Goal: Task Accomplishment & Management: Complete application form

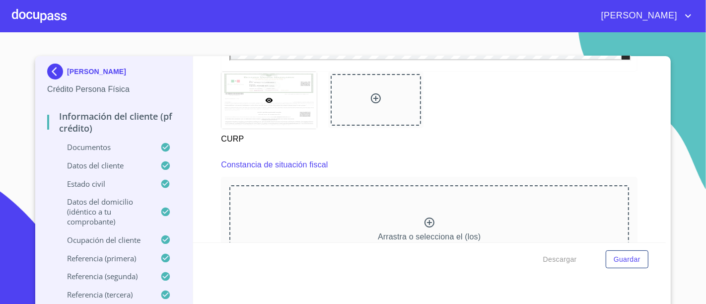
scroll to position [2611, 0]
click at [44, 9] on div at bounding box center [39, 16] width 55 height 32
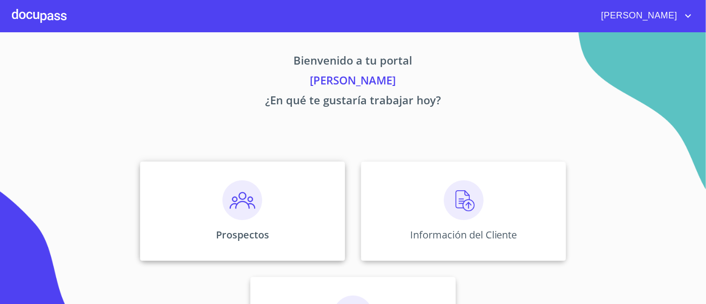
click at [241, 217] on img at bounding box center [242, 200] width 40 height 40
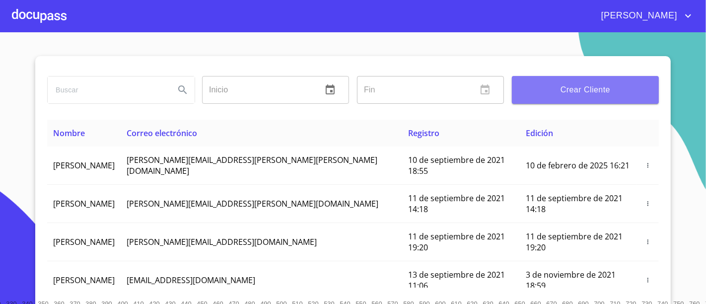
click at [535, 76] on button "Crear Cliente" at bounding box center [585, 90] width 147 height 28
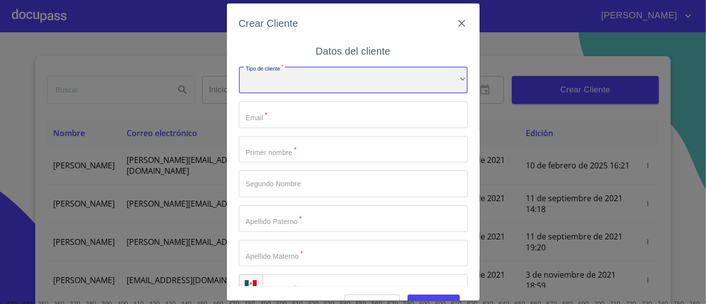
click at [326, 77] on div "​" at bounding box center [353, 80] width 229 height 27
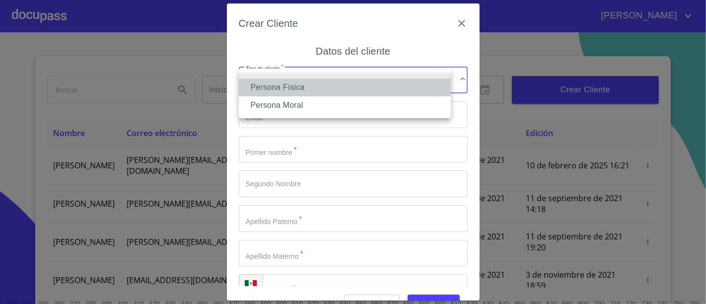
click at [275, 93] on li "Persona Física" at bounding box center [345, 87] width 212 height 18
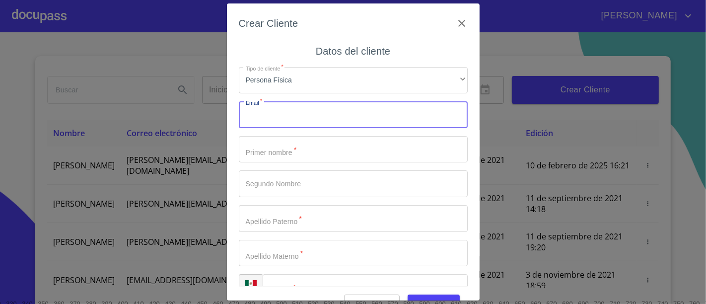
click at [280, 113] on input "Tipo de cliente   *" at bounding box center [353, 114] width 229 height 27
type input "[EMAIL_ADDRESS][DOMAIN_NAME]"
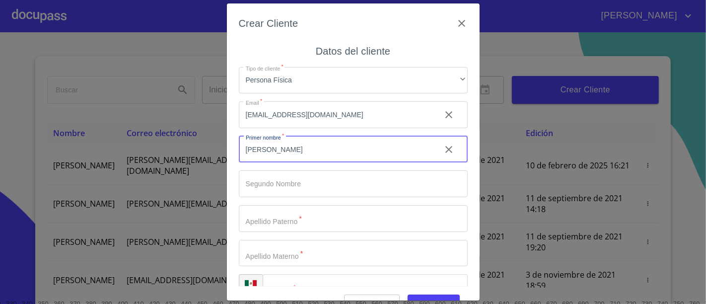
type input "[PERSON_NAME]"
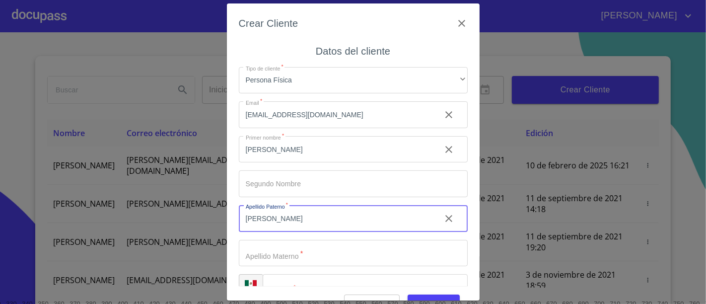
type input "[PERSON_NAME]"
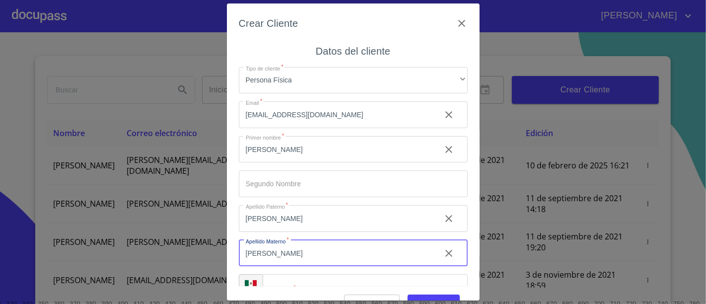
type input "[PERSON_NAME]"
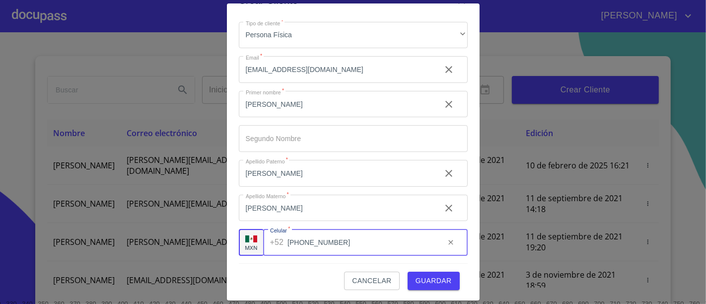
scroll to position [24, 0]
type input "[PHONE_NUMBER]"
click at [441, 276] on span "Guardar" at bounding box center [433, 279] width 36 height 12
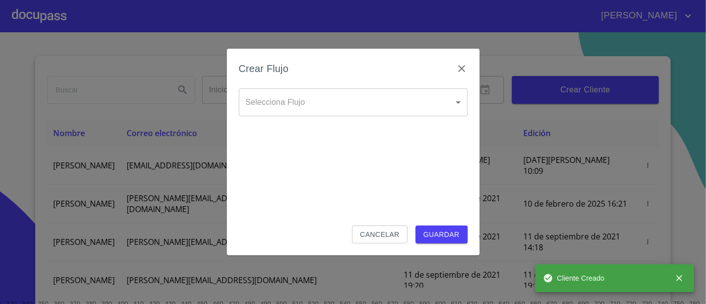
click at [322, 111] on body "LUIS DANIEL Inicio ​ Fin ​ Crear Cliente Nombre Correo electrónico Registro Edi…" at bounding box center [353, 152] width 706 height 304
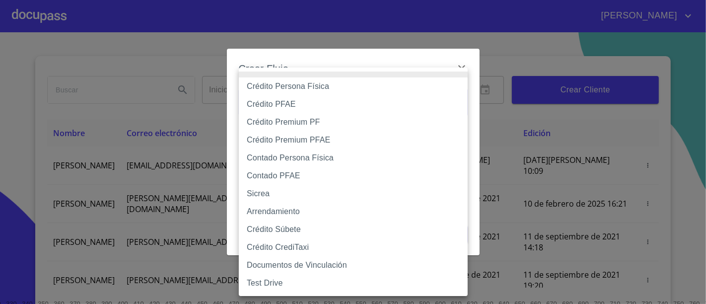
click at [296, 85] on li "Crédito Persona Física" at bounding box center [353, 86] width 229 height 18
type input "6009fb3c7d1714eb8809aa97"
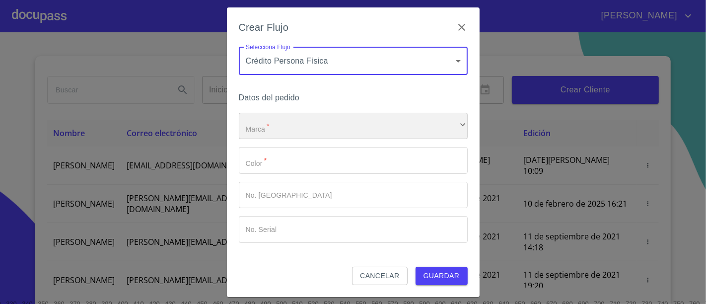
click at [273, 136] on div "​" at bounding box center [353, 126] width 229 height 27
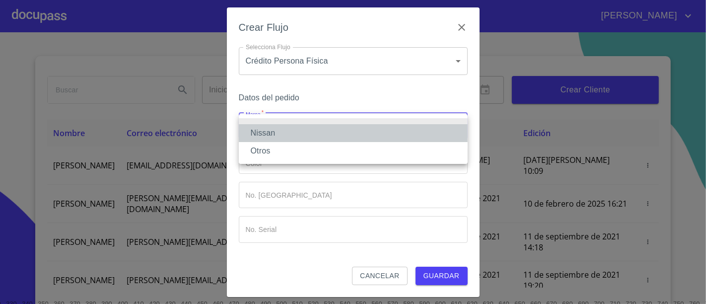
click at [269, 135] on li "Nissan" at bounding box center [353, 133] width 229 height 18
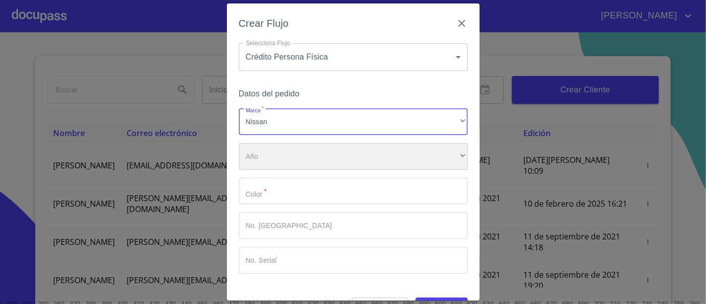
click at [274, 164] on div "​" at bounding box center [353, 156] width 229 height 27
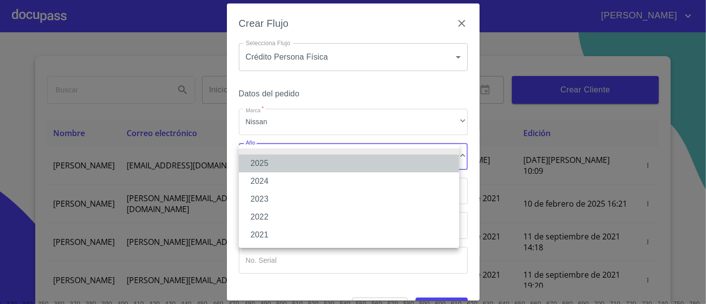
click at [268, 165] on li "2025" at bounding box center [349, 163] width 220 height 18
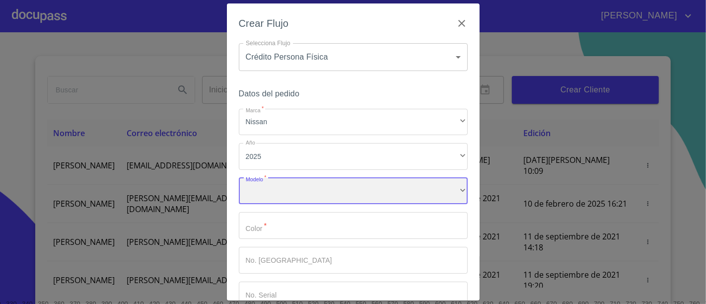
click at [276, 203] on div "​" at bounding box center [353, 191] width 229 height 27
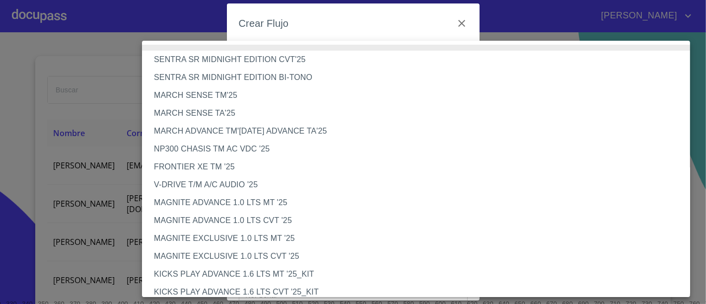
click at [205, 100] on li "MARCH SENSE TM'25" at bounding box center [420, 95] width 556 height 18
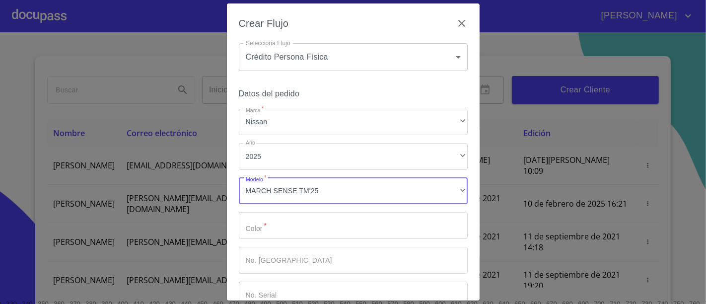
click at [283, 222] on input "Marca   *" at bounding box center [353, 225] width 229 height 27
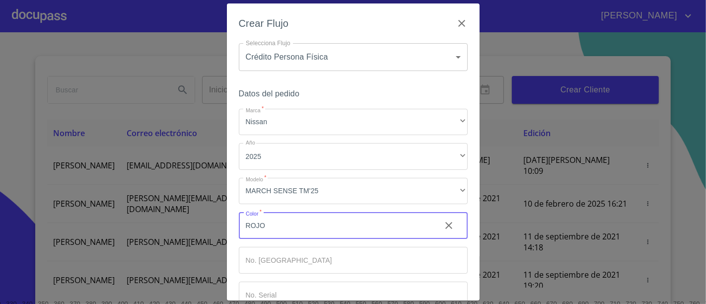
type input "ROJO"
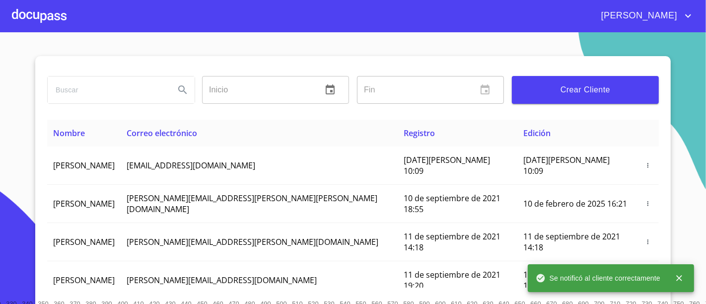
click at [48, 20] on div at bounding box center [39, 16] width 55 height 32
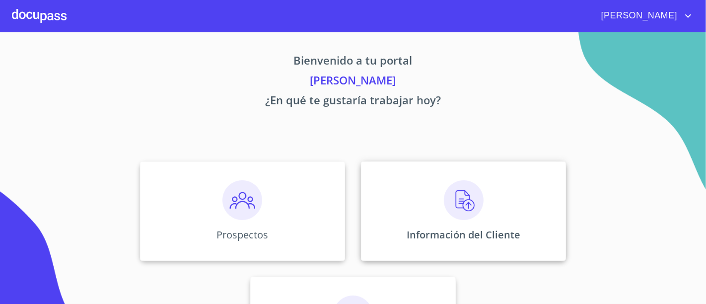
click at [444, 197] on img at bounding box center [464, 200] width 40 height 40
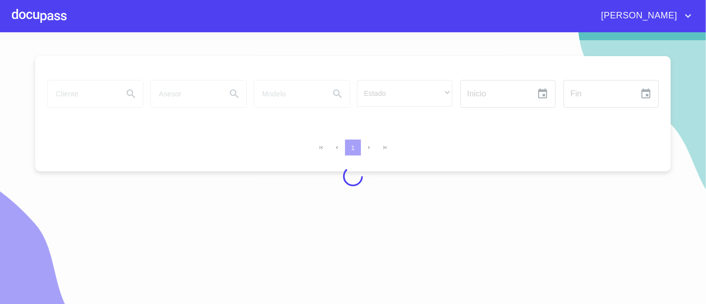
drag, startPoint x: 373, startPoint y: 167, endPoint x: 266, endPoint y: 152, distance: 107.7
click at [266, 152] on div at bounding box center [353, 175] width 706 height 271
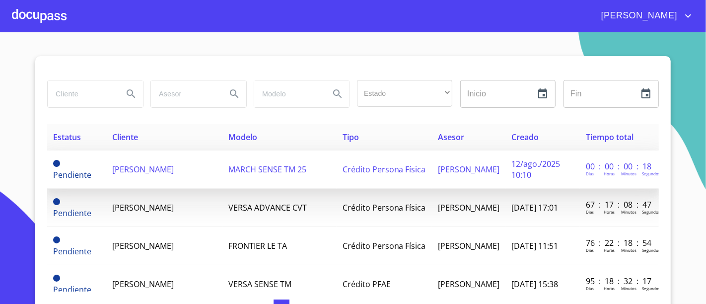
click at [174, 165] on span "[PERSON_NAME]" at bounding box center [143, 169] width 62 height 11
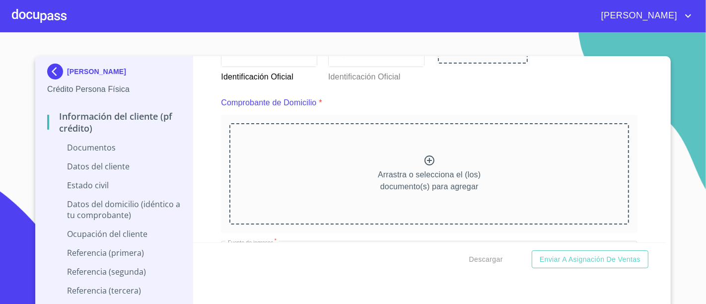
scroll to position [535, 0]
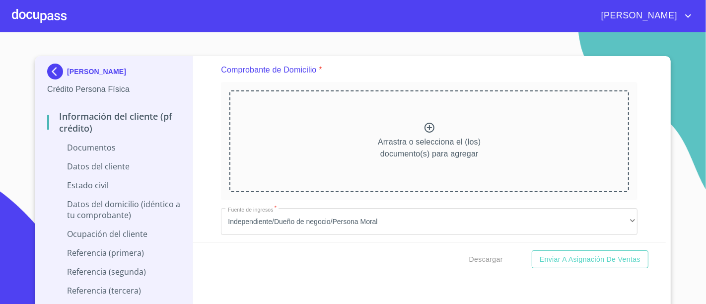
click at [197, 144] on div "Información del cliente (PF crédito) Documentos Documento de identificación.   …" at bounding box center [429, 149] width 473 height 186
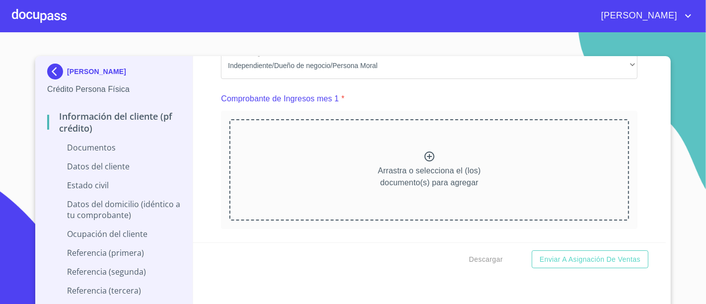
scroll to position [696, 0]
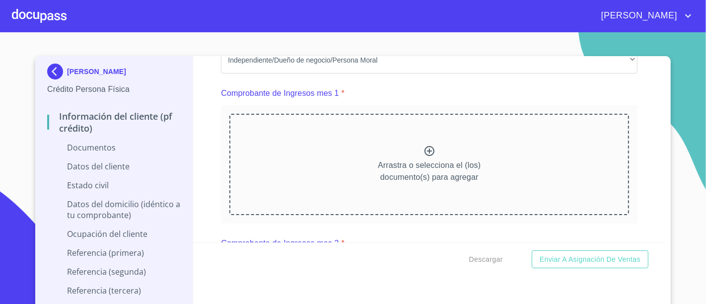
click at [42, 8] on div at bounding box center [39, 16] width 55 height 32
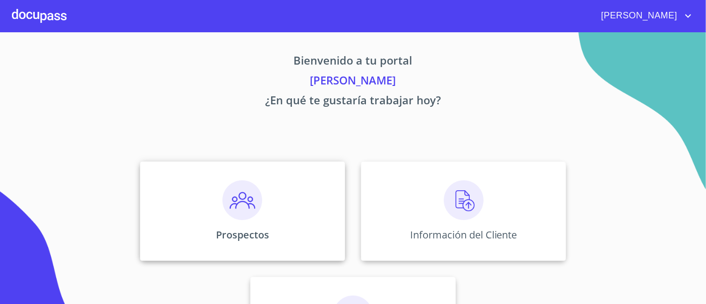
click at [272, 240] on div "Prospectos" at bounding box center [242, 210] width 205 height 99
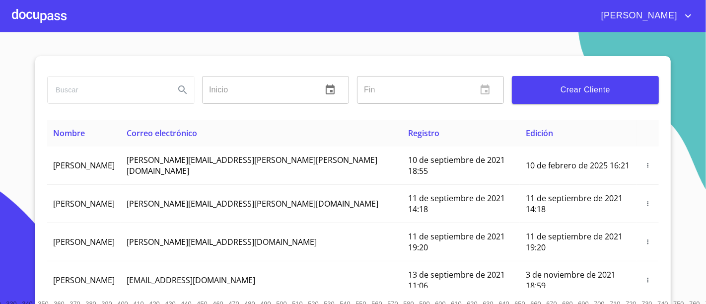
click at [139, 88] on input "search" at bounding box center [107, 89] width 119 height 27
type input "E"
type input "SERGIO PADILLA"
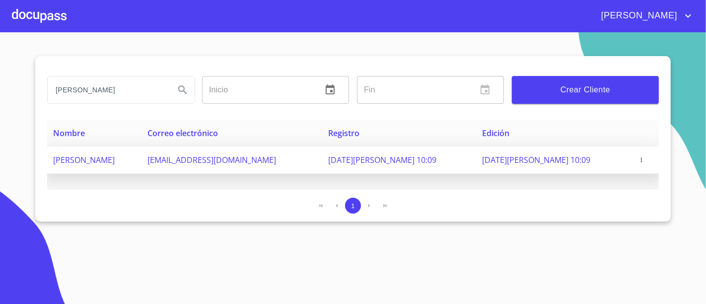
click at [638, 152] on td at bounding box center [644, 159] width 28 height 27
click at [639, 158] on icon "button" at bounding box center [641, 159] width 7 height 7
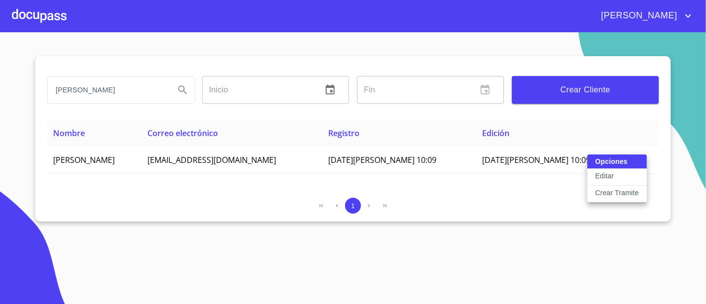
click at [606, 175] on p "Editar" at bounding box center [604, 176] width 18 height 10
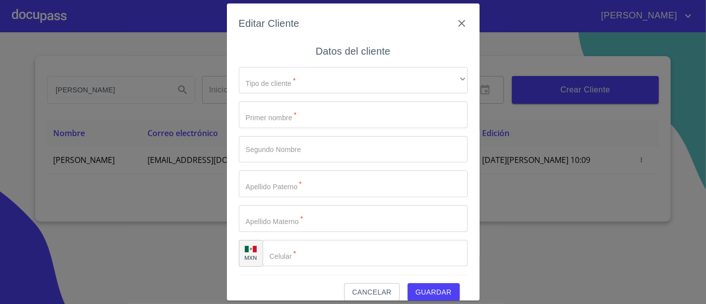
type input "[PERSON_NAME]"
type input "[PHONE_NUMBER]"
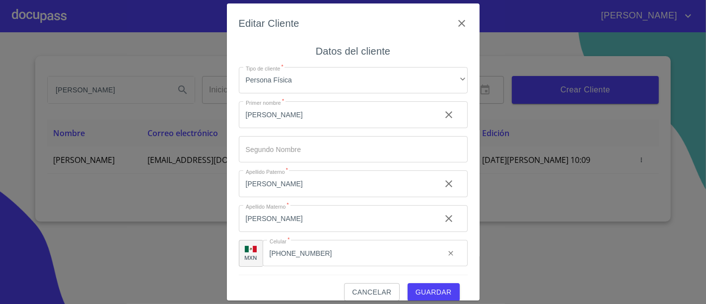
scroll to position [11, 0]
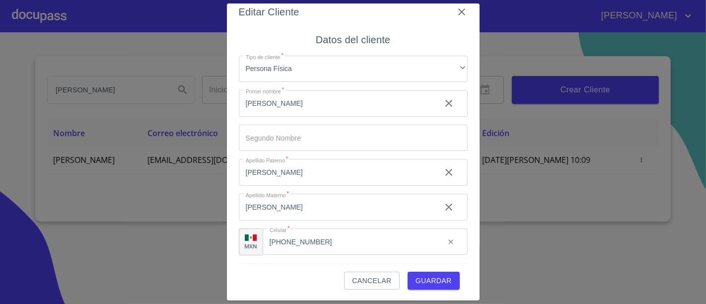
click at [415, 277] on span "Guardar" at bounding box center [433, 280] width 36 height 12
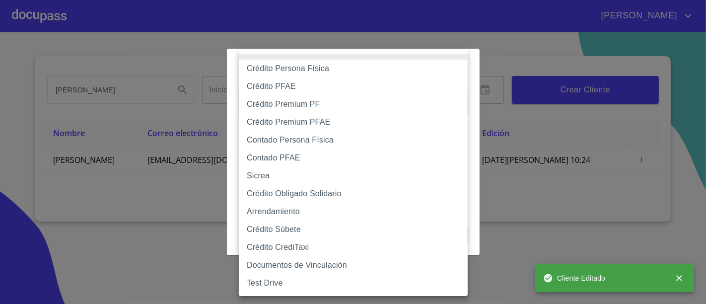
click at [361, 107] on body "LUIS DANIEL SERGIO PADILLA Inicio ​ Fin ​ Crear Cliente Nombre Correo electróni…" at bounding box center [353, 152] width 706 height 304
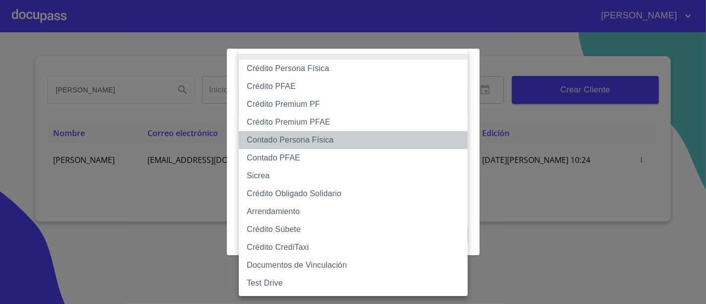
click at [325, 136] on li "Contado Persona Física" at bounding box center [353, 140] width 229 height 18
type input "60bf975b0d9865ccc2471536"
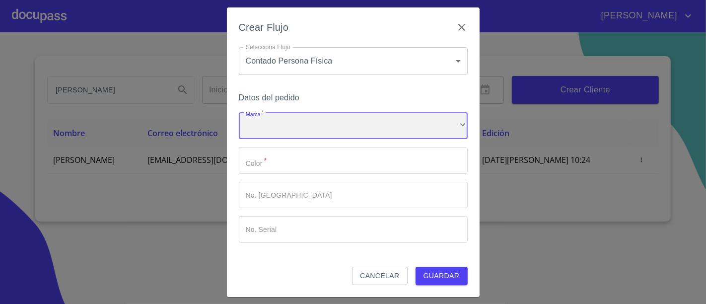
click at [322, 132] on div "​" at bounding box center [353, 126] width 229 height 27
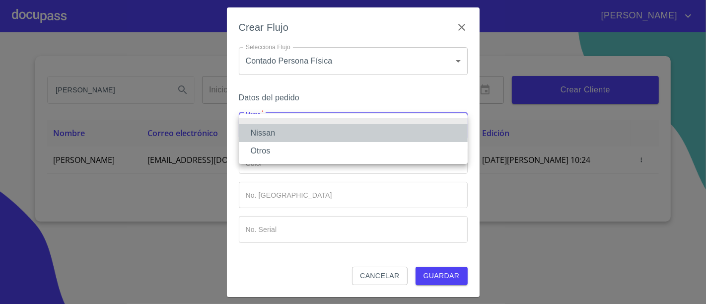
click at [309, 131] on li "Nissan" at bounding box center [353, 133] width 229 height 18
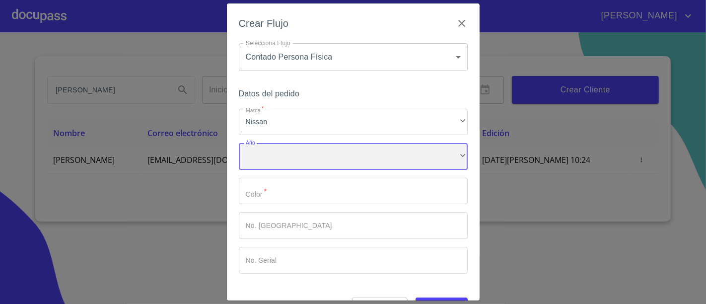
click at [290, 151] on div "​" at bounding box center [353, 156] width 229 height 27
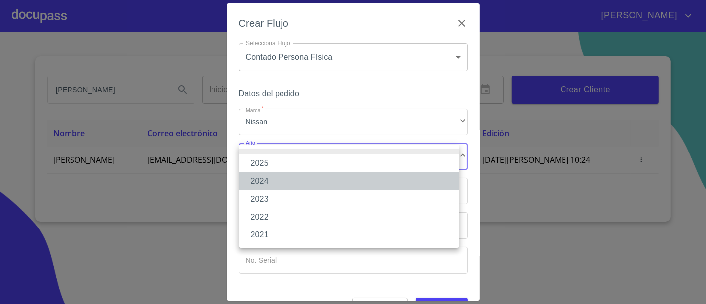
click at [264, 189] on li "2024" at bounding box center [349, 181] width 220 height 18
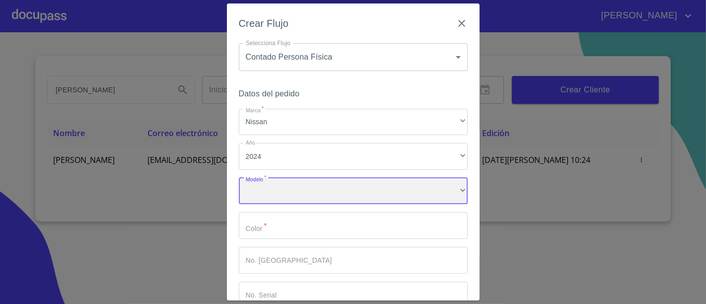
click at [282, 189] on div "​" at bounding box center [353, 191] width 229 height 27
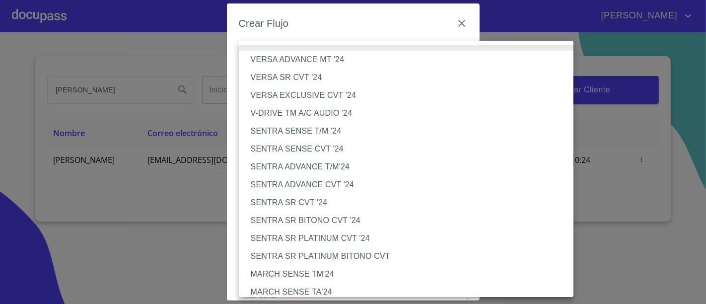
click at [278, 182] on li "SENTRA ADVANCE CVT '24" at bounding box center [410, 185] width 343 height 18
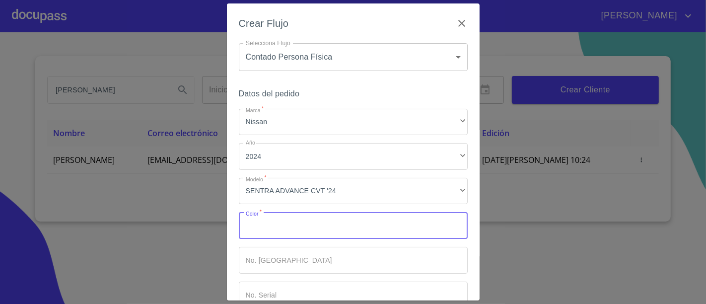
click at [261, 230] on input "Marca   *" at bounding box center [353, 225] width 229 height 27
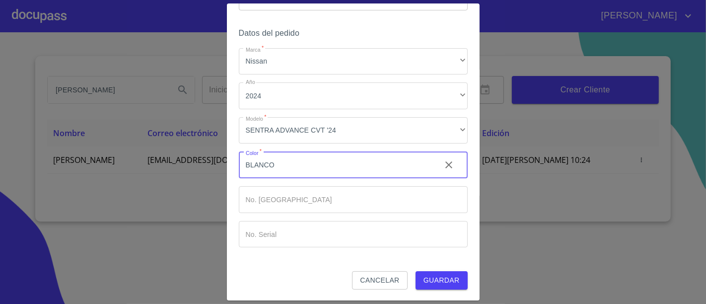
type input "BLANCO"
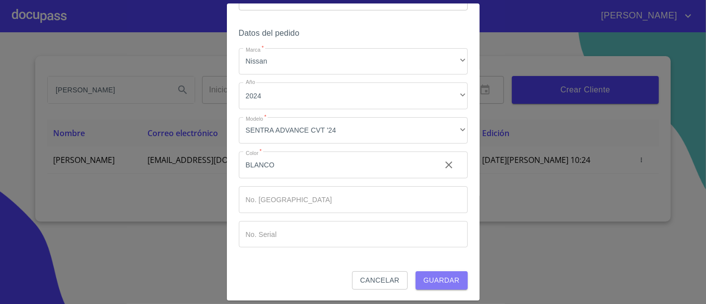
click at [430, 272] on button "Guardar" at bounding box center [441, 280] width 52 height 18
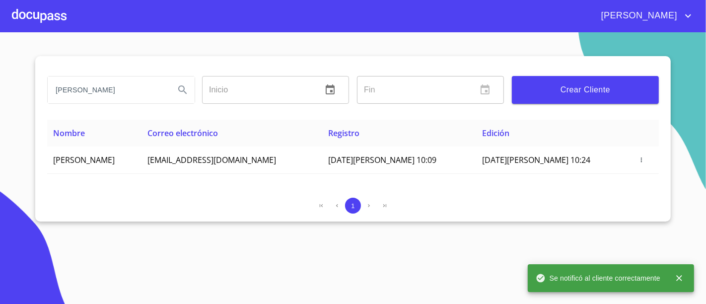
click at [51, 26] on div at bounding box center [39, 16] width 55 height 32
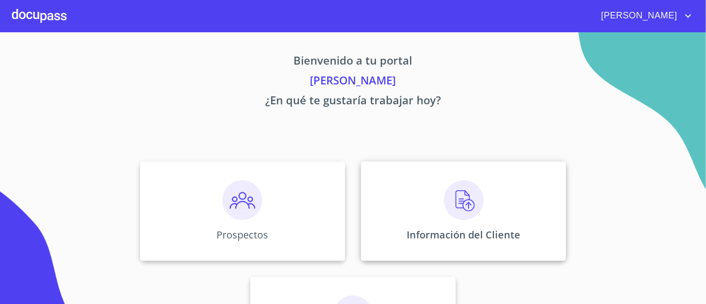
click at [439, 223] on div "Información del Cliente" at bounding box center [463, 210] width 205 height 99
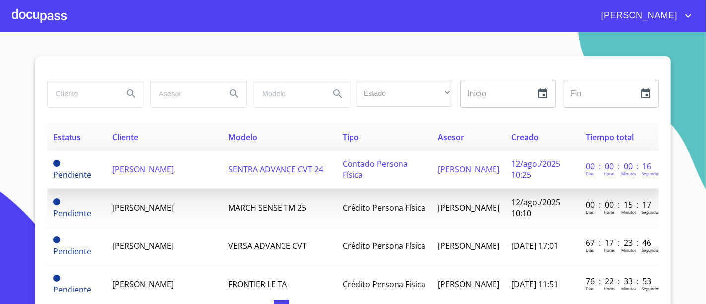
click at [454, 164] on span "[PERSON_NAME] [PERSON_NAME]" at bounding box center [469, 169] width 62 height 11
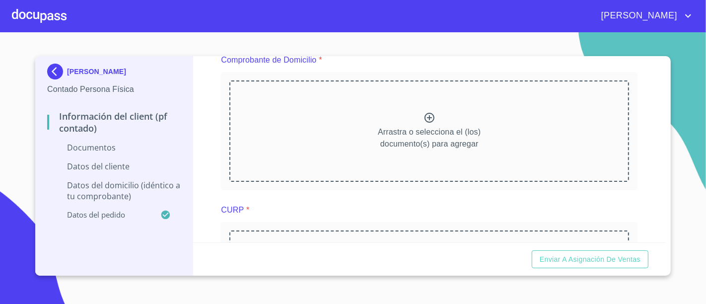
scroll to position [544, 0]
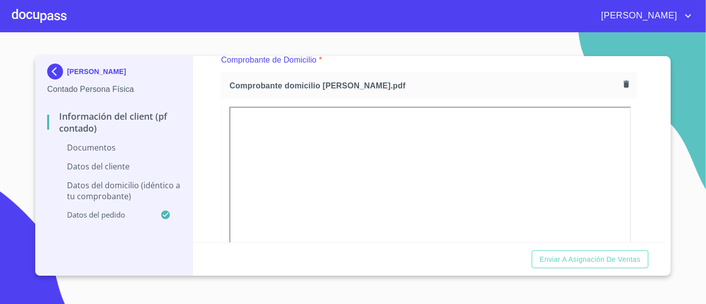
click at [409, 67] on div "Comprobante de Domicilio *" at bounding box center [429, 60] width 416 height 24
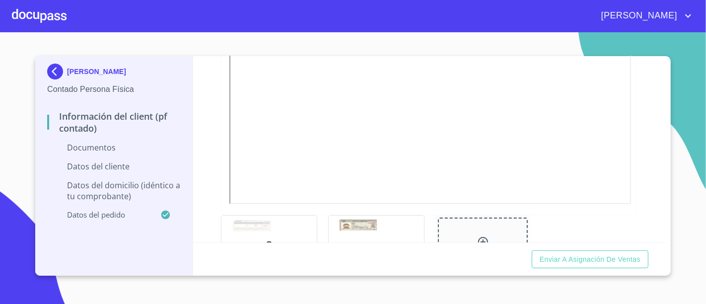
scroll to position [297, 0]
click at [371, 223] on div at bounding box center [376, 242] width 95 height 57
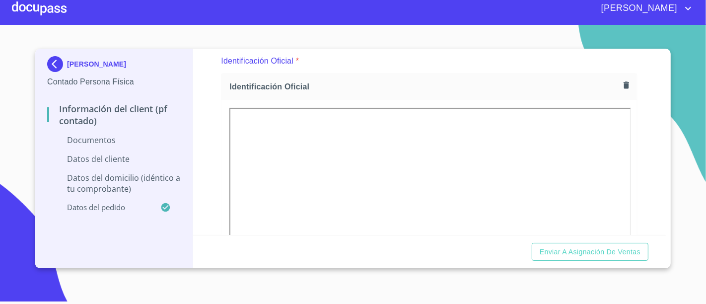
click at [206, 81] on div "Información del Client (PF contado) Documentos Documento de identificación.   *…" at bounding box center [429, 142] width 473 height 186
click at [400, 69] on div "Identificación Oficial *" at bounding box center [429, 61] width 416 height 24
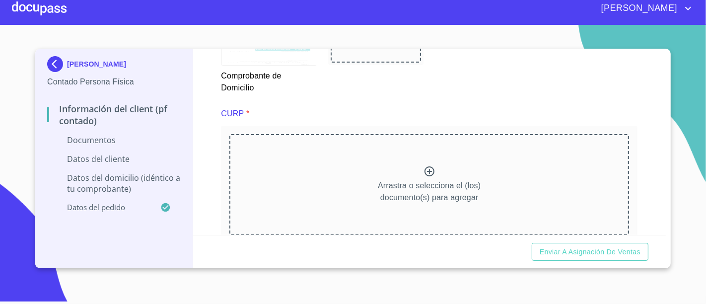
scroll to position [916, 0]
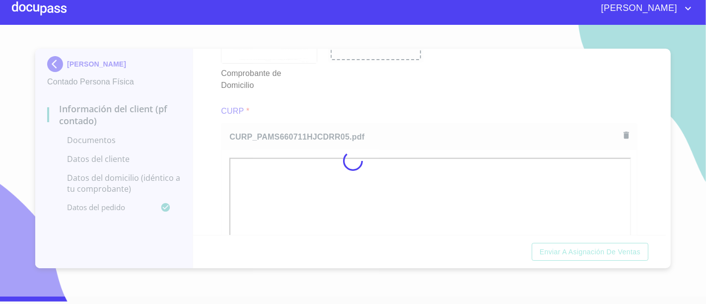
click at [383, 98] on div at bounding box center [353, 160] width 706 height 271
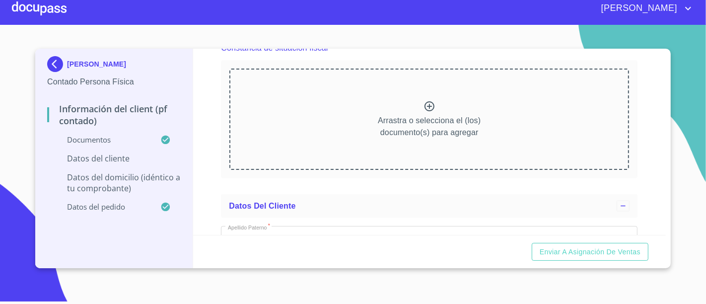
scroll to position [1392, 0]
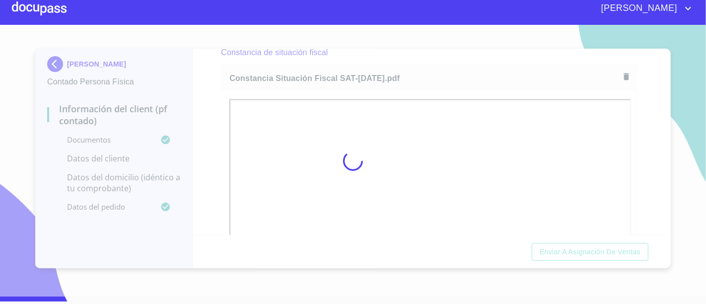
drag, startPoint x: 534, startPoint y: 30, endPoint x: 638, endPoint y: 105, distance: 128.4
click at [638, 105] on div at bounding box center [353, 160] width 706 height 271
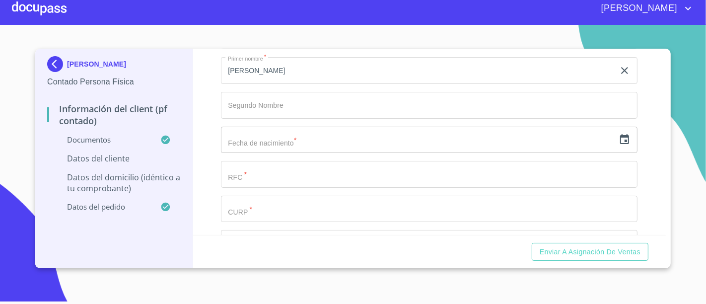
scroll to position [1917, 0]
click at [469, 129] on input "text" at bounding box center [418, 137] width 394 height 27
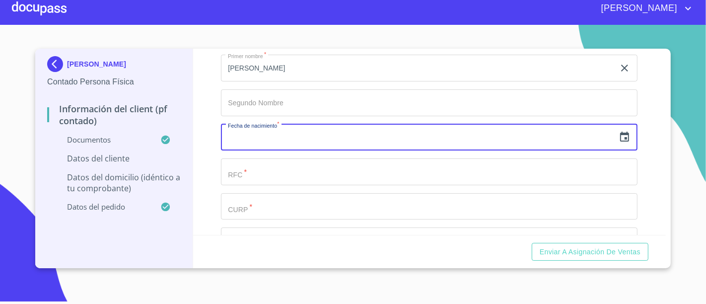
click at [618, 134] on icon "button" at bounding box center [624, 137] width 12 height 12
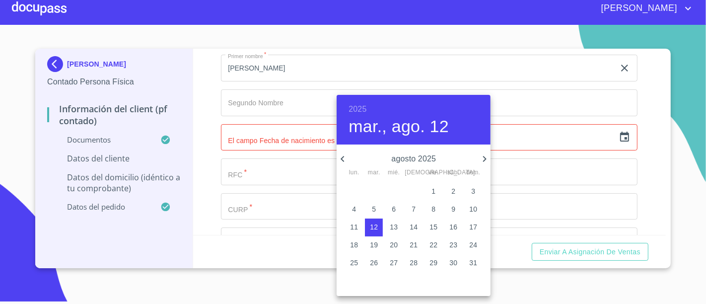
click at [361, 108] on h6 "2025" at bounding box center [357, 109] width 18 height 14
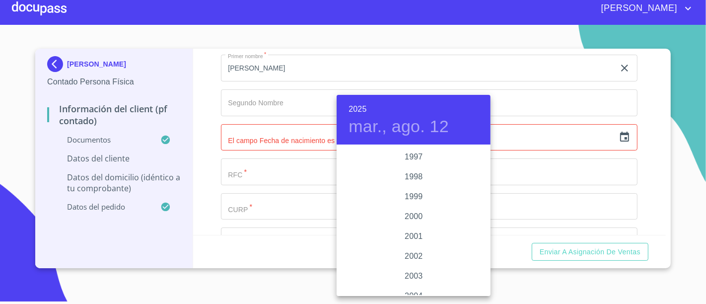
scroll to position [1438, 0]
click at [23, 7] on div at bounding box center [353, 152] width 706 height 304
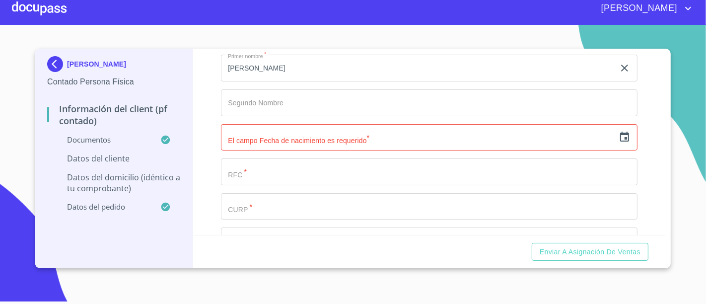
click at [55, 14] on div at bounding box center [39, 9] width 55 height 32
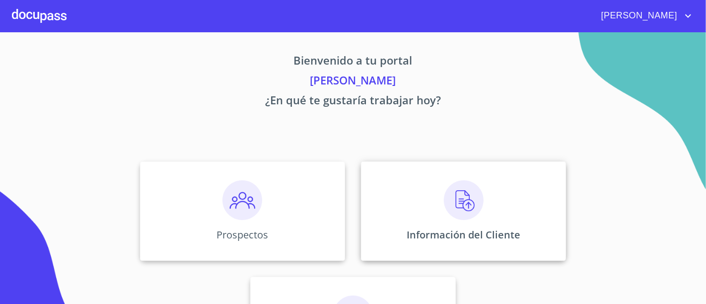
click at [486, 205] on div "Información del Cliente" at bounding box center [463, 210] width 205 height 99
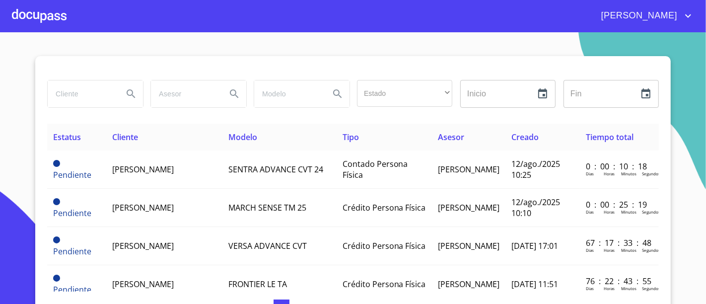
click at [93, 90] on input "search" at bounding box center [81, 93] width 67 height 27
type input "SIMON"
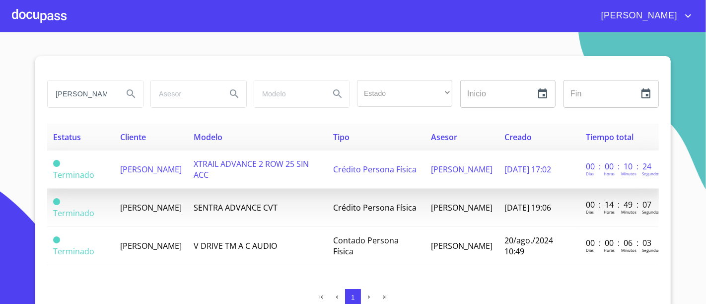
click at [151, 164] on span "[PERSON_NAME] [PERSON_NAME]" at bounding box center [151, 169] width 62 height 11
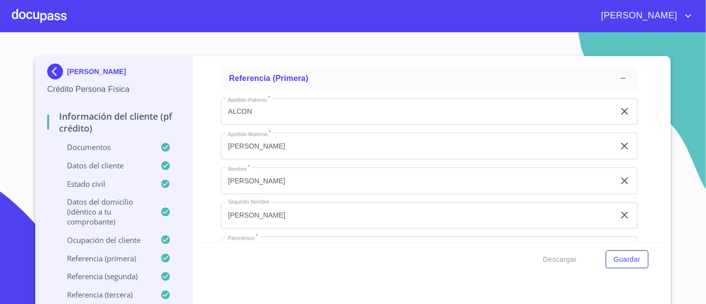
scroll to position [4639, 0]
click at [491, 27] on div "[PERSON_NAME]" at bounding box center [353, 16] width 706 height 32
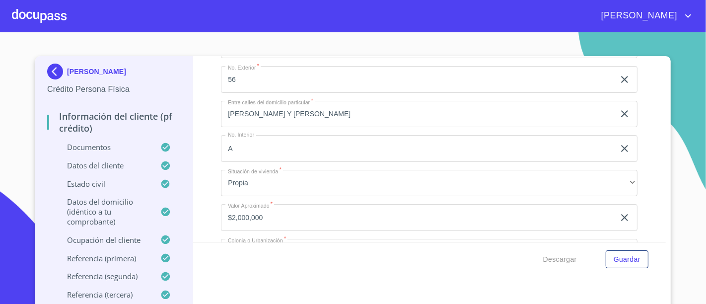
scroll to position [3495, 0]
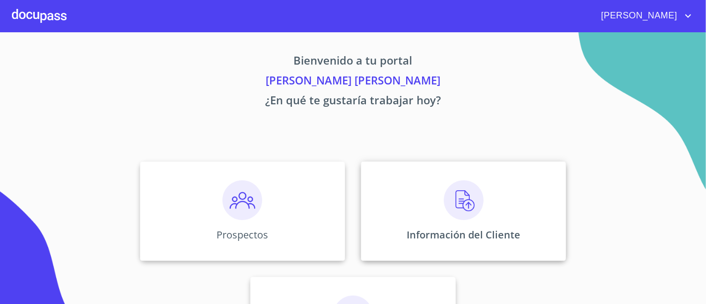
click at [406, 228] on p "Información del Cliente" at bounding box center [463, 234] width 114 height 13
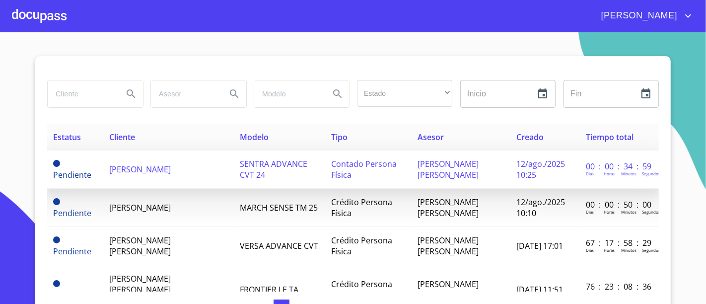
click at [303, 160] on td "SENTRA ADVANCE CVT 24" at bounding box center [279, 169] width 91 height 38
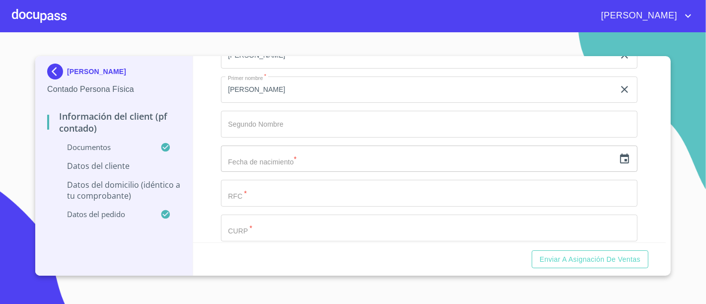
scroll to position [1617, 0]
click at [359, 159] on input "text" at bounding box center [418, 164] width 394 height 27
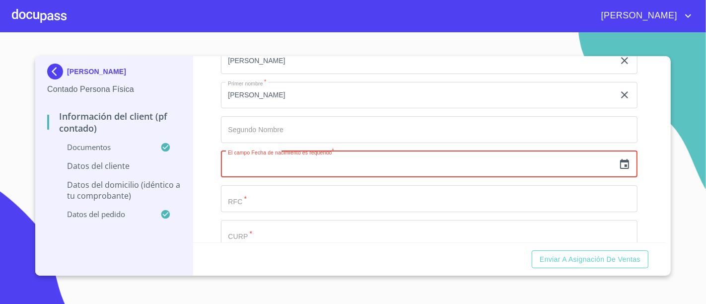
click at [621, 158] on icon "button" at bounding box center [624, 164] width 12 height 12
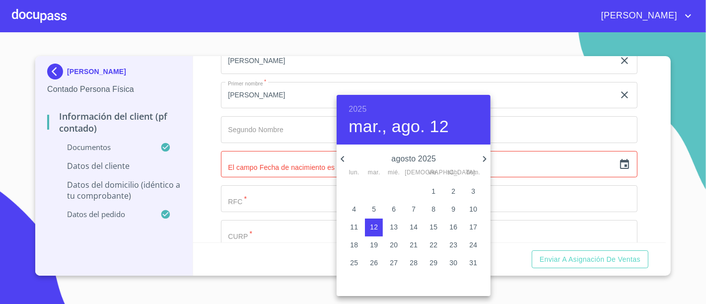
click at [342, 158] on icon "button" at bounding box center [341, 159] width 3 height 6
click at [434, 208] on p "11" at bounding box center [433, 209] width 8 height 10
type input "11 de [DATE]. de 2025"
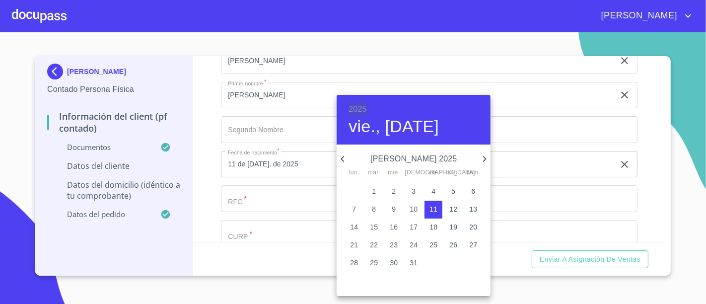
click at [358, 113] on h6 "2025" at bounding box center [357, 109] width 18 height 14
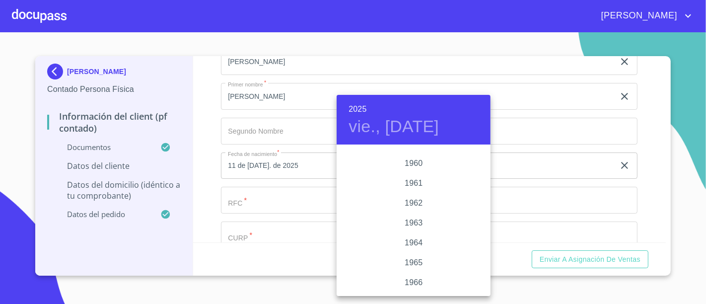
scroll to position [688, 0]
click at [403, 278] on div "1966" at bounding box center [413, 282] width 154 height 20
type input "11 de [DATE]. de 1966"
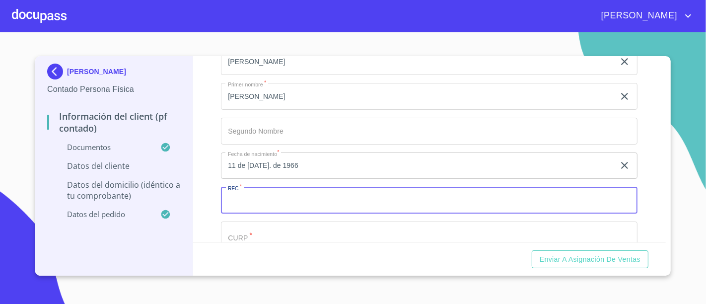
click at [367, 204] on input "Documento de identificación.   *" at bounding box center [429, 200] width 416 height 27
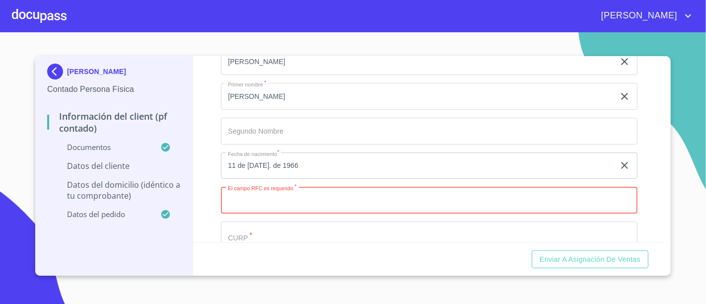
paste input "PAMS660711L98"
type input "PAMS660711L98"
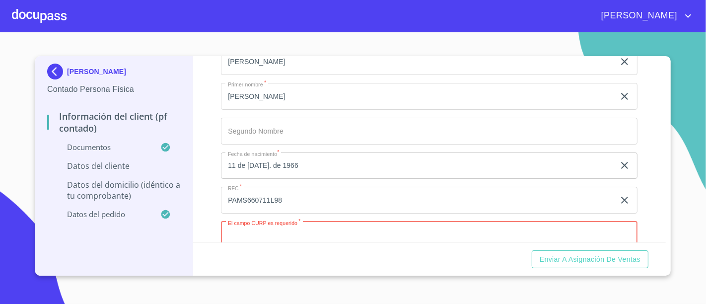
paste input "PAMS660711HJCDRR05"
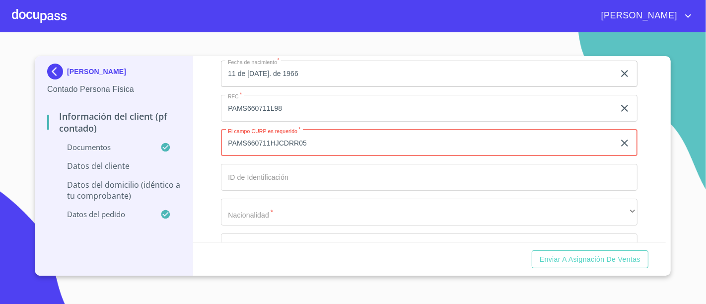
scroll to position [1988, 0]
type input "PAMS660711HJCDRR05"
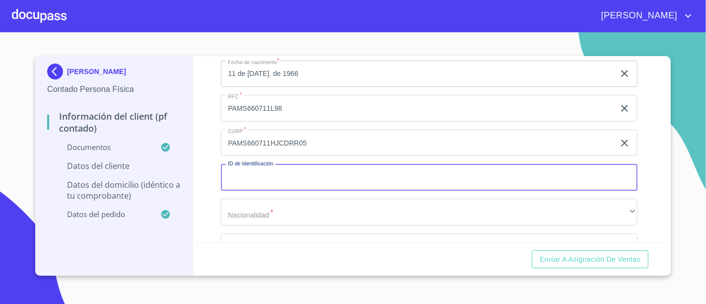
click at [339, 179] on input "Documento de identificación.   *" at bounding box center [429, 177] width 416 height 27
paste input "1319872120"
type input "1319872120"
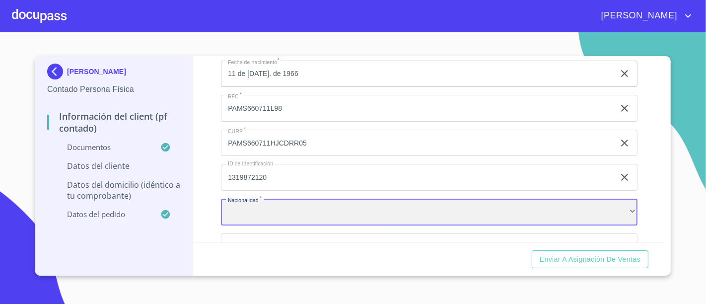
click at [280, 201] on div "​" at bounding box center [429, 212] width 416 height 27
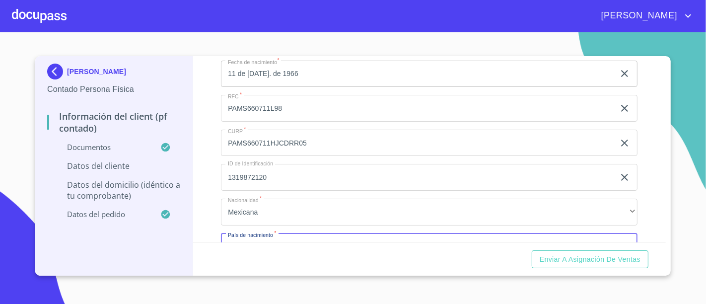
scroll to position [1999, 0]
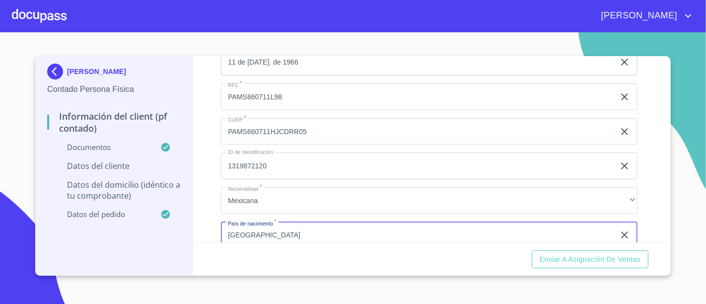
type input "[GEOGRAPHIC_DATA]"
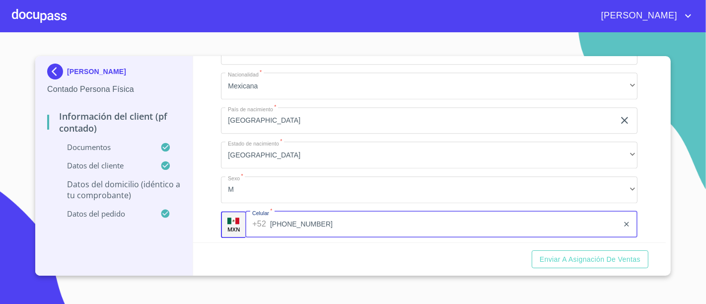
scroll to position [2224, 0]
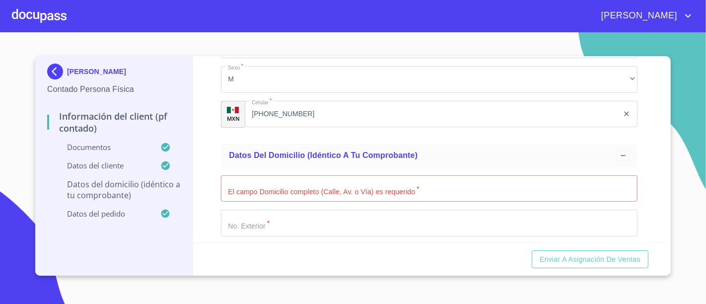
click at [619, 40] on section "[PERSON_NAME] Contado Persona Física Información del Client (PF contado) Docume…" at bounding box center [353, 167] width 706 height 271
click at [309, 181] on input "Documento de identificación.   *" at bounding box center [429, 188] width 416 height 27
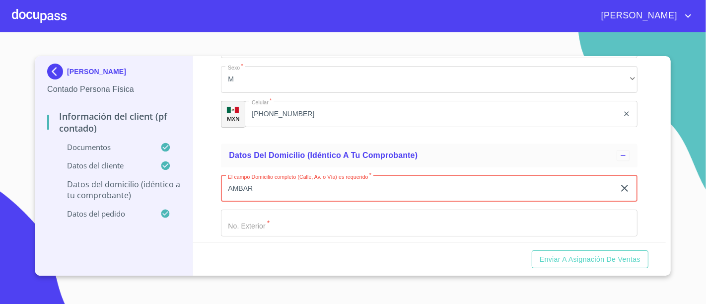
type input "AMBAR"
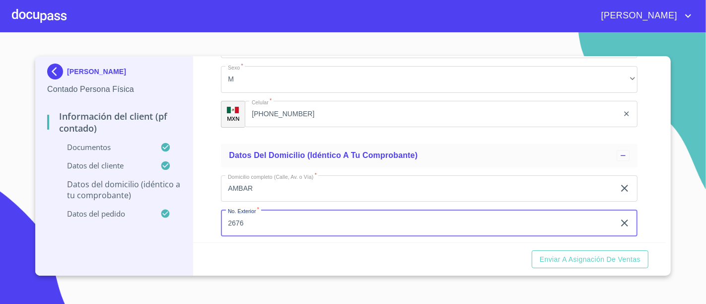
type input "2676"
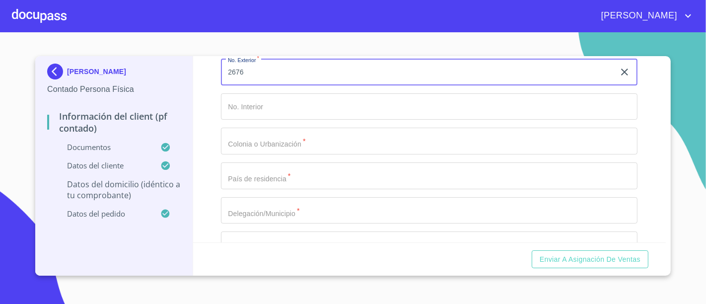
scroll to position [2375, 0]
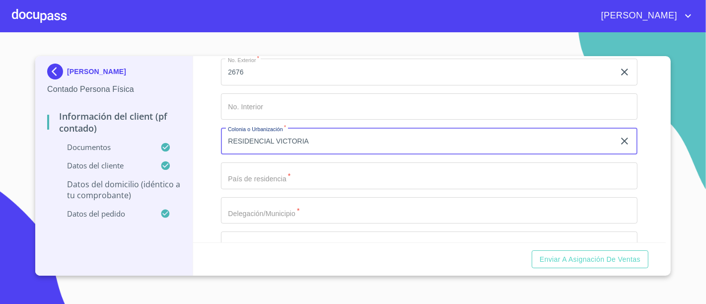
type input "RESIDENCIAL VICTORIA"
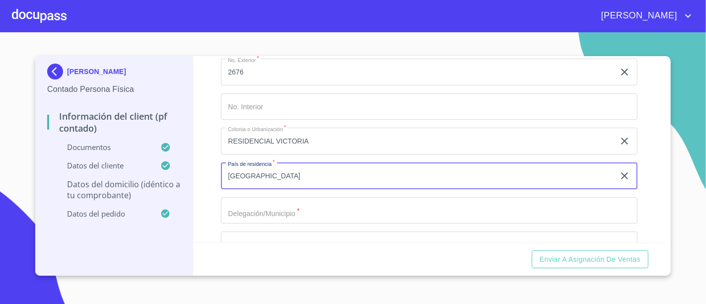
type input "[GEOGRAPHIC_DATA]"
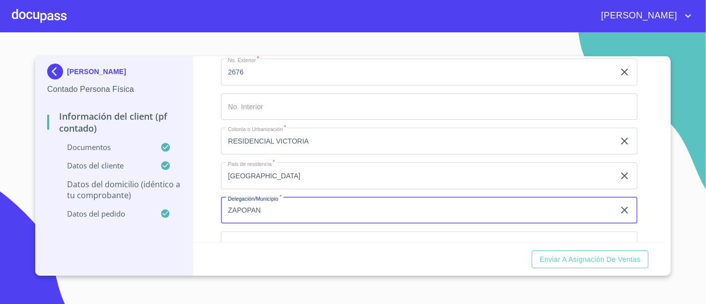
type input "ZAPOPAN"
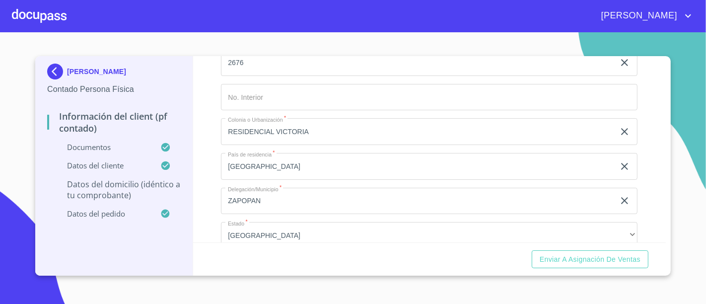
scroll to position [2499, 0]
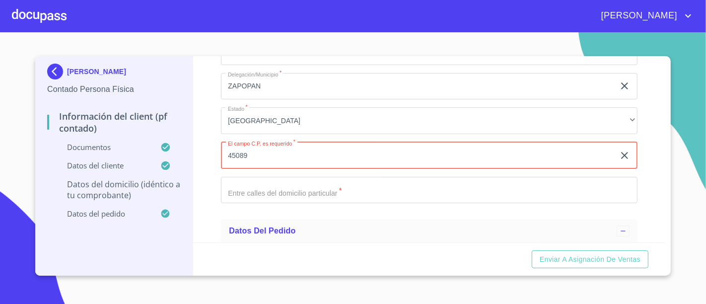
type input "45089"
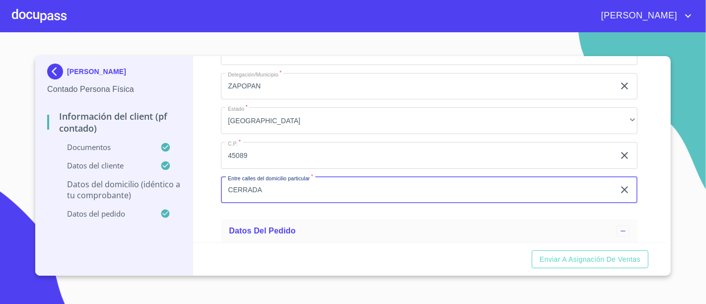
type input "CERRADA"
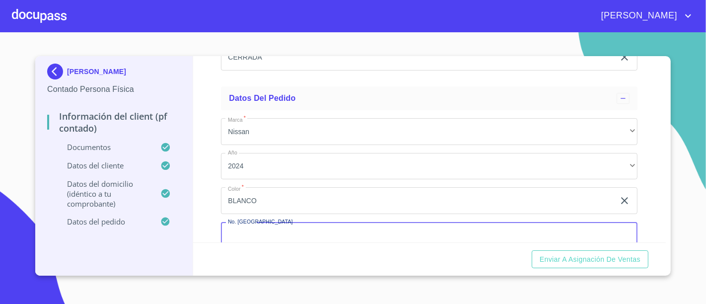
scroll to position [2678, 0]
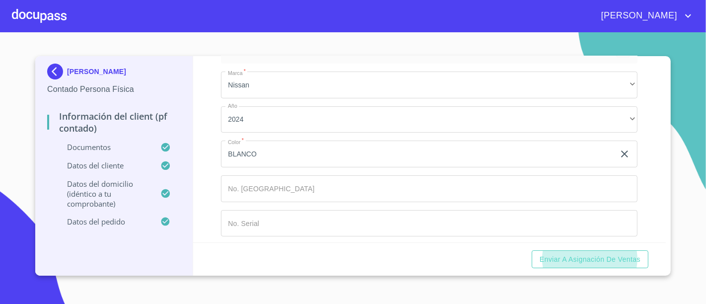
click at [532, 250] on button "Enviar a Asignación de Ventas" at bounding box center [590, 259] width 117 height 18
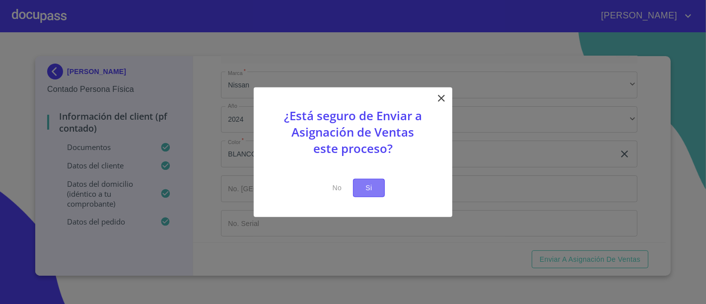
click at [375, 183] on span "Si" at bounding box center [369, 188] width 16 height 12
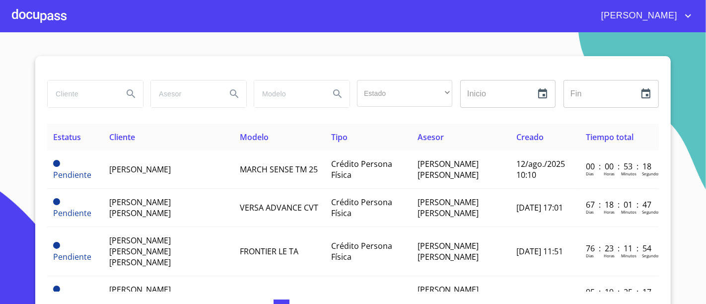
click at [58, 19] on div at bounding box center [39, 16] width 55 height 32
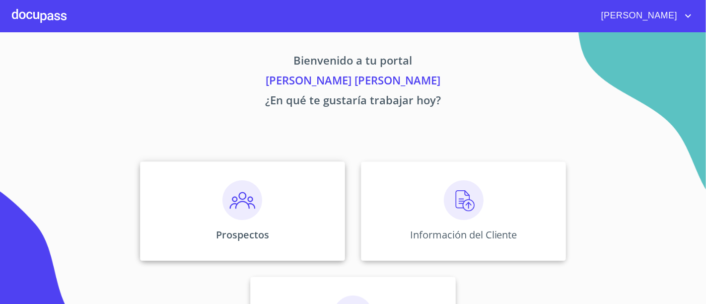
scroll to position [79, 0]
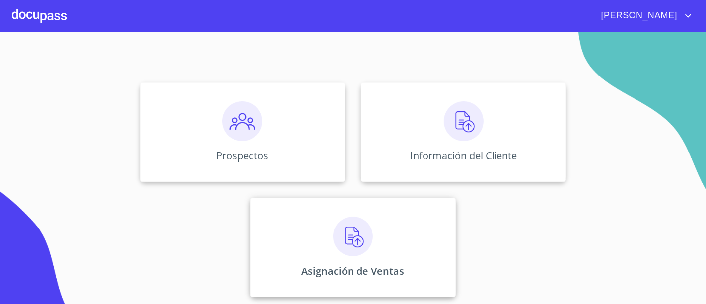
click at [316, 234] on div "Asignación de Ventas" at bounding box center [352, 247] width 205 height 99
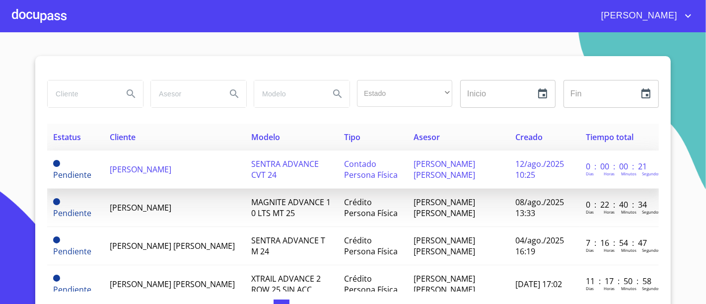
click at [265, 184] on td "SENTRA ADVANCE CVT 24" at bounding box center [291, 169] width 93 height 38
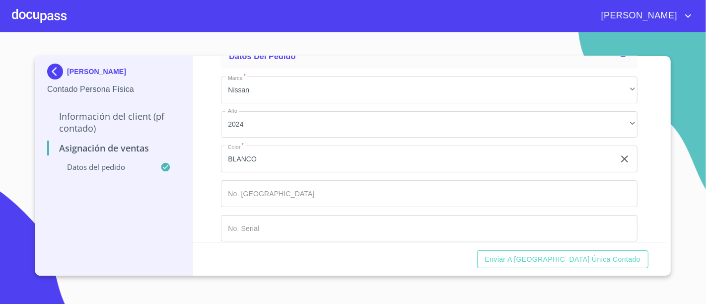
scroll to position [81, 0]
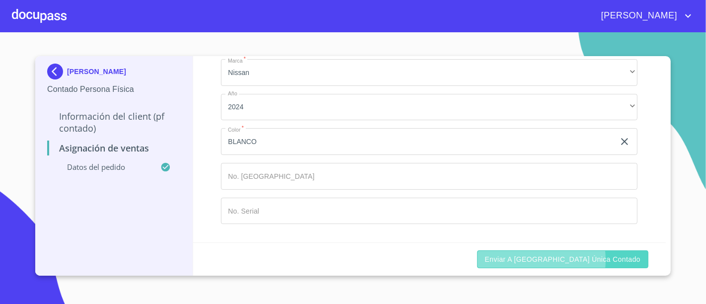
click at [558, 260] on span "Enviar a [GEOGRAPHIC_DATA] única contado" at bounding box center [563, 259] width 156 height 12
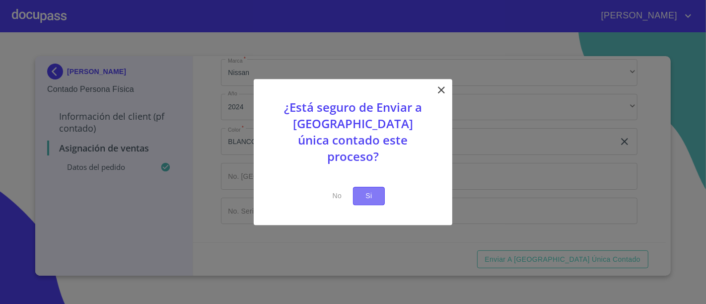
click at [362, 190] on span "Si" at bounding box center [369, 196] width 16 height 12
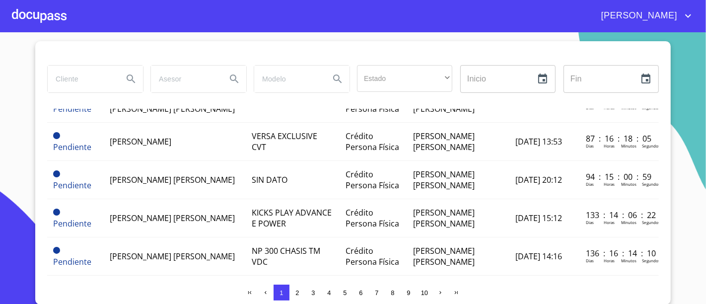
scroll to position [822, 0]
